Goal: Communication & Community: Answer question/provide support

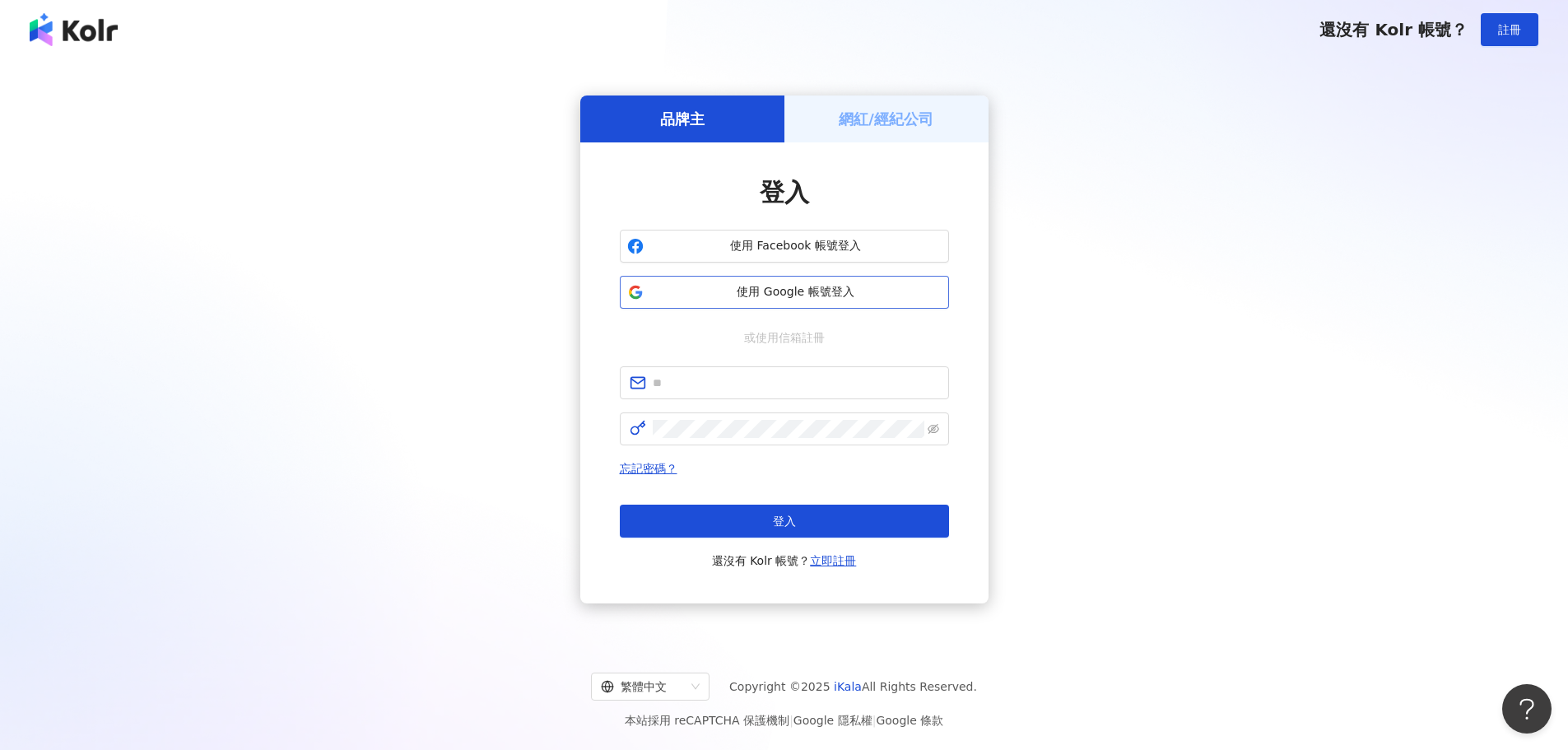
click at [786, 287] on span "使用 Google 帳號登入" at bounding box center [795, 292] width 292 height 16
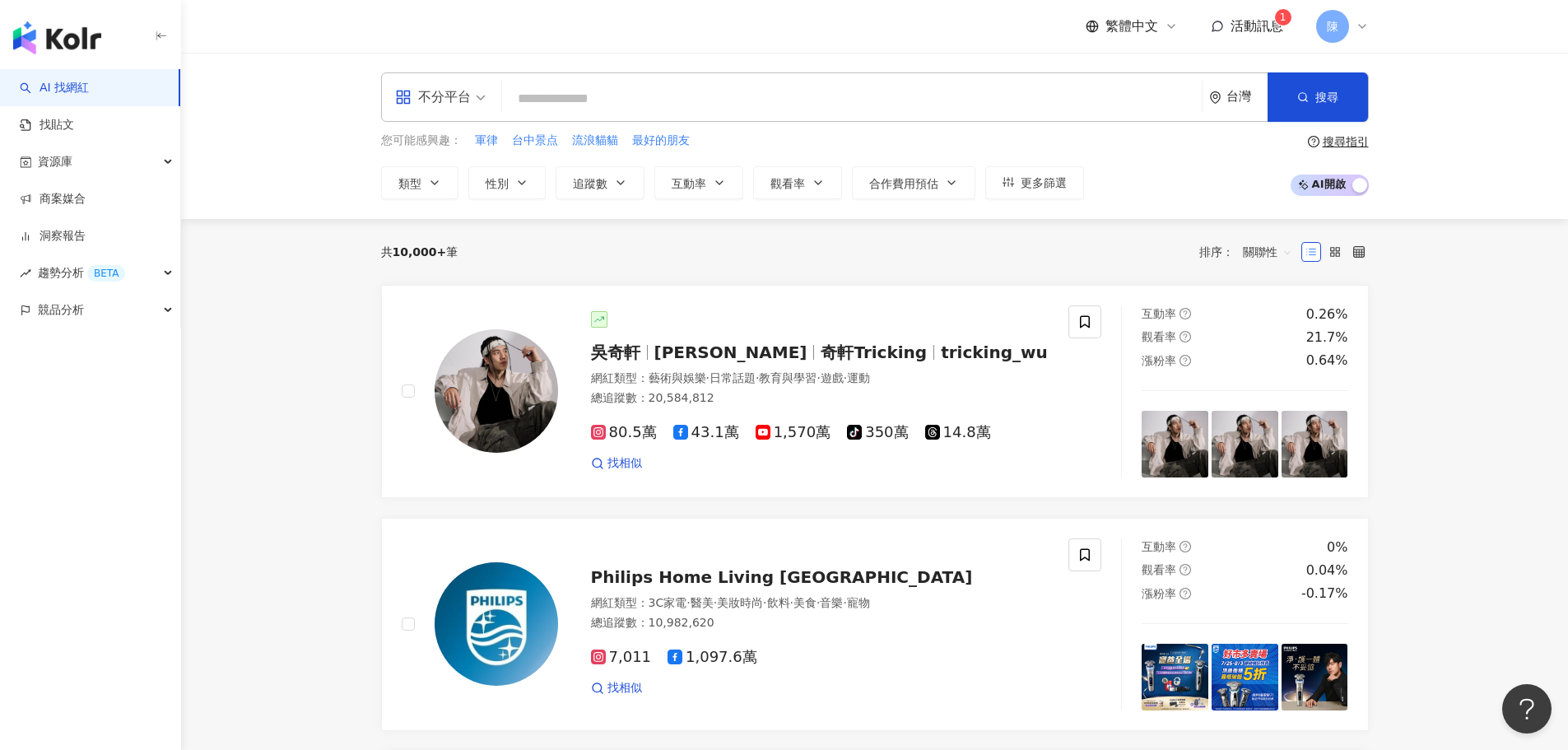
click at [1246, 27] on span "活動訊息" at bounding box center [1257, 25] width 53 height 16
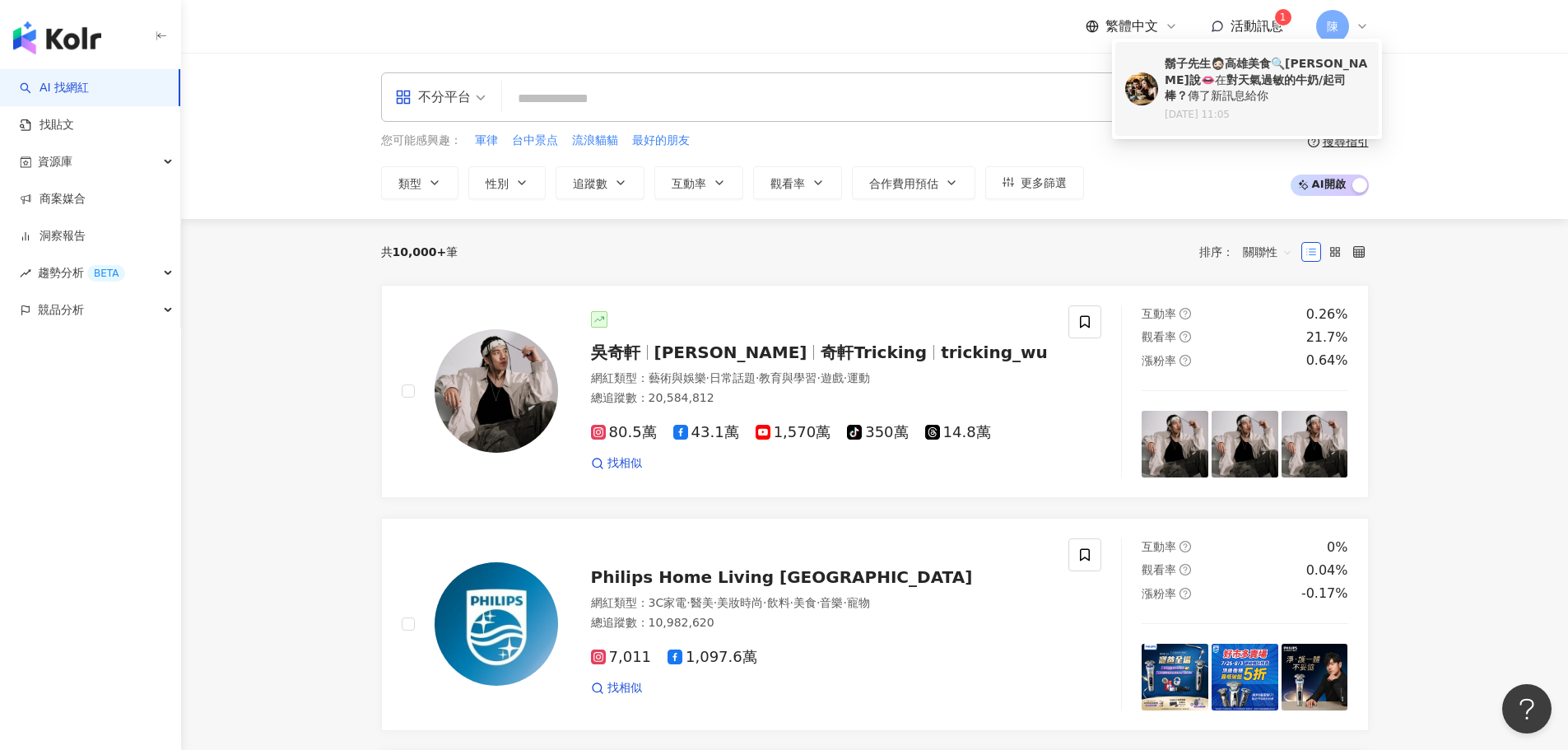
click at [1183, 104] on div "鬍子先生🧔🏻高雄美食🔍[PERSON_NAME]說👄 在 對天氣過敏的牛奶/起司棒？ 傳了新訊息給你" at bounding box center [1266, 79] width 204 height 48
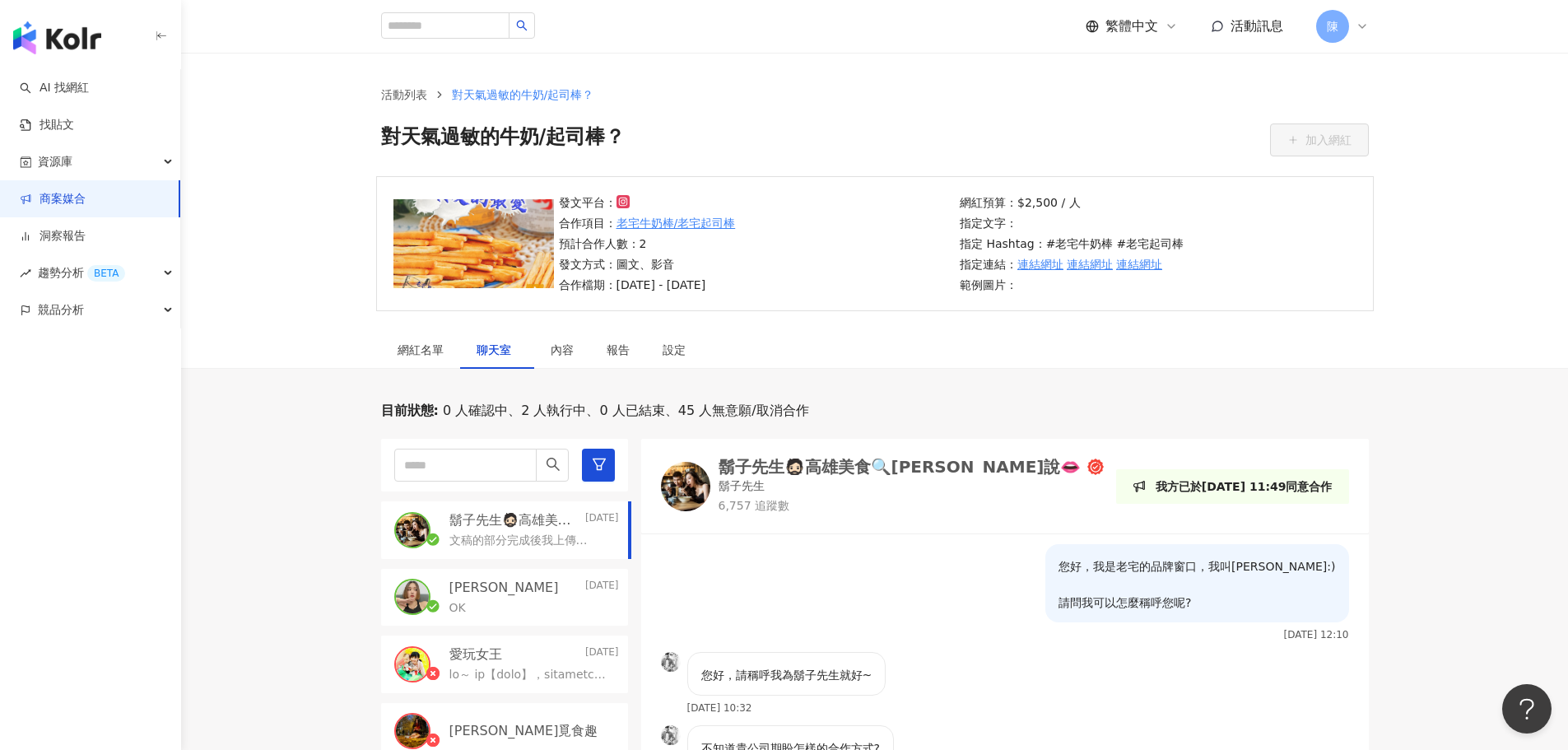
click at [492, 536] on p "文稿的部分完成後我上傳給貴公司做審核" at bounding box center [522, 540] width 146 height 16
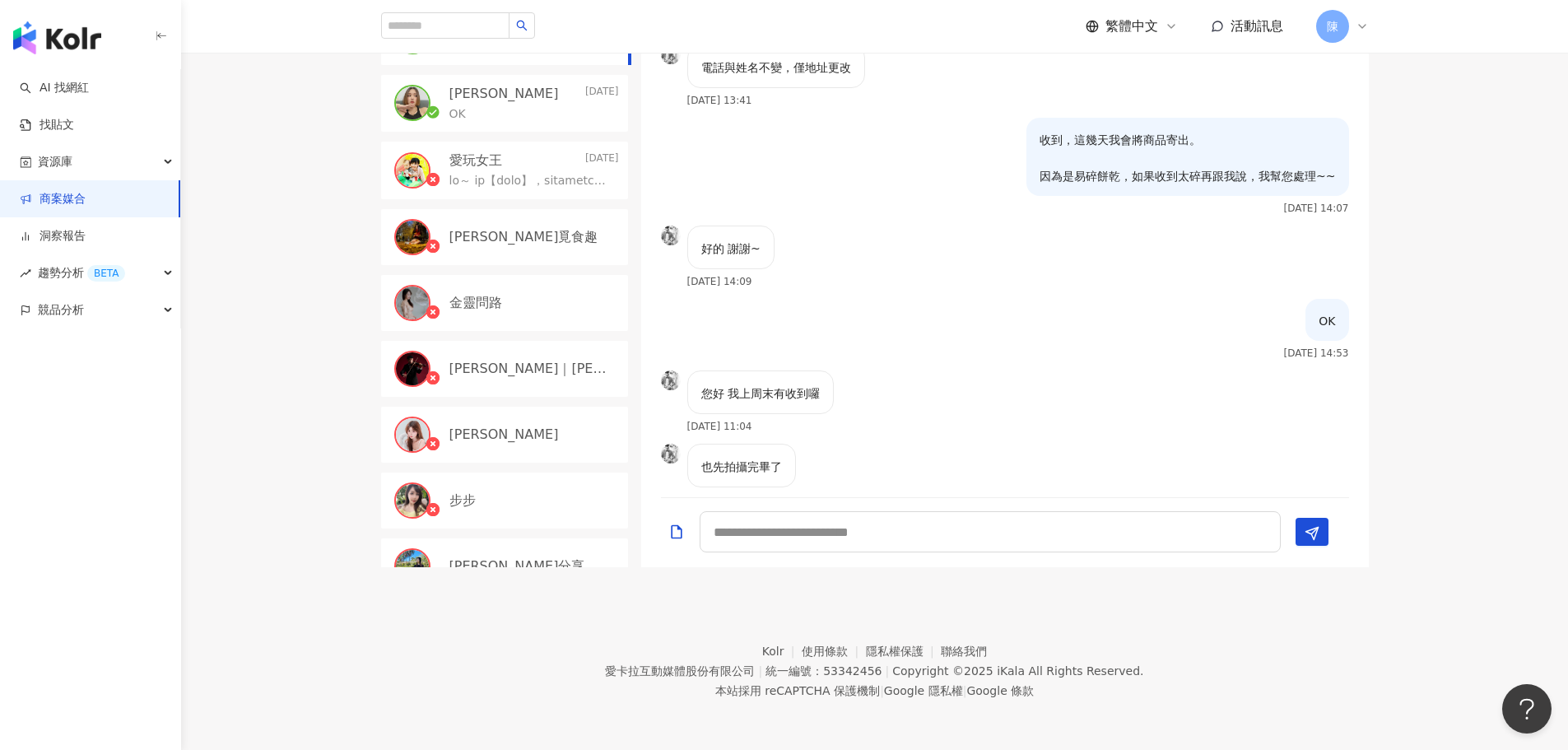
scroll to position [1307, 0]
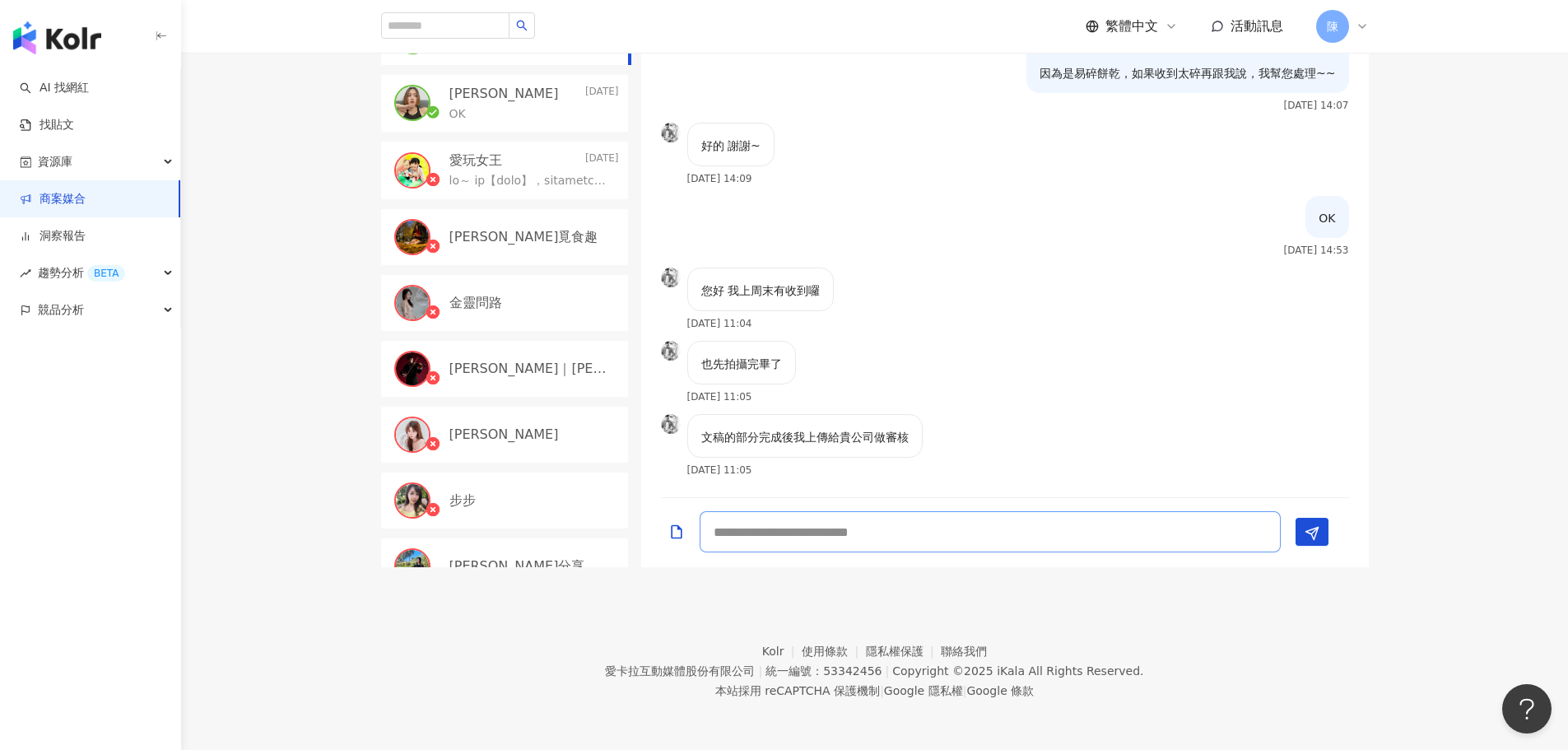
click at [856, 547] on textarea at bounding box center [990, 532] width 581 height 42
type textarea "**********"
click at [1321, 536] on button "Send" at bounding box center [1311, 532] width 33 height 28
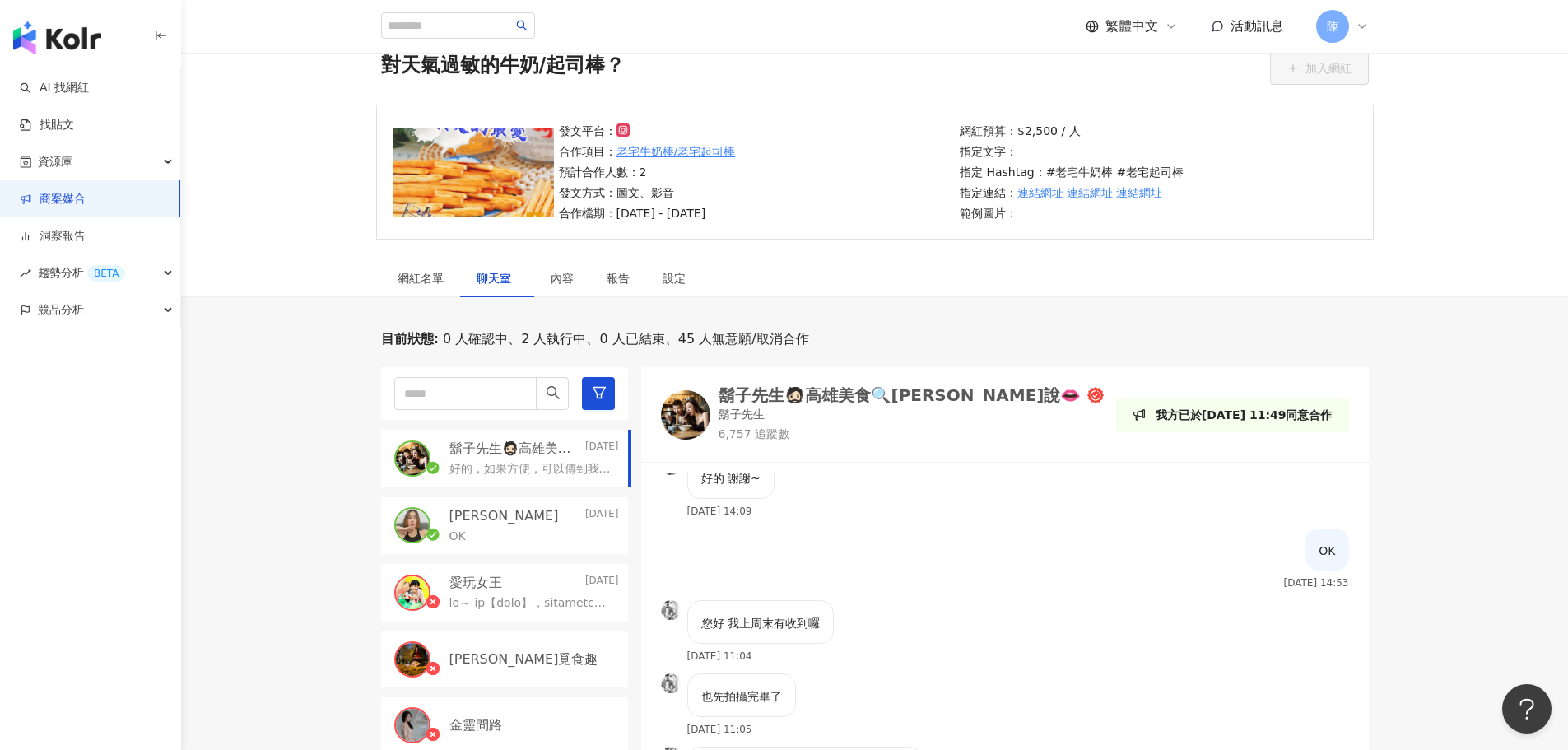
scroll to position [0, 0]
